Goal: Task Accomplishment & Management: Use online tool/utility

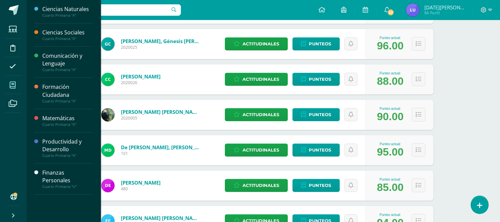
click at [11, 85] on icon at bounding box center [13, 85] width 6 height 7
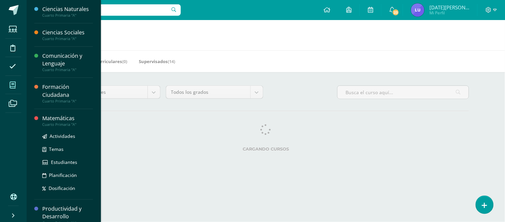
click at [68, 118] on div "Matemáticas" at bounding box center [67, 118] width 51 height 8
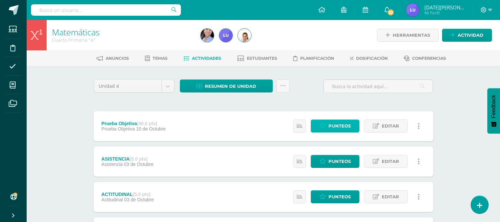
click at [321, 121] on link "Punteos" at bounding box center [335, 125] width 49 height 13
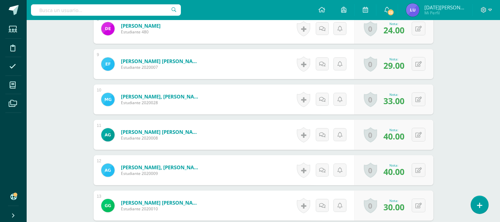
scroll to position [461, 0]
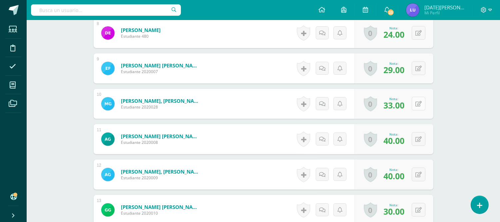
click at [417, 107] on button at bounding box center [419, 104] width 14 height 14
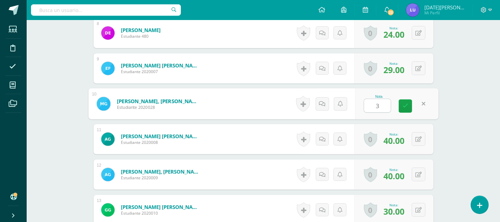
type input "31"
click at [408, 105] on link at bounding box center [405, 105] width 13 height 13
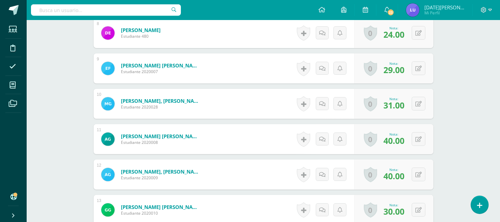
scroll to position [0, 0]
